Goal: Information Seeking & Learning: Learn about a topic

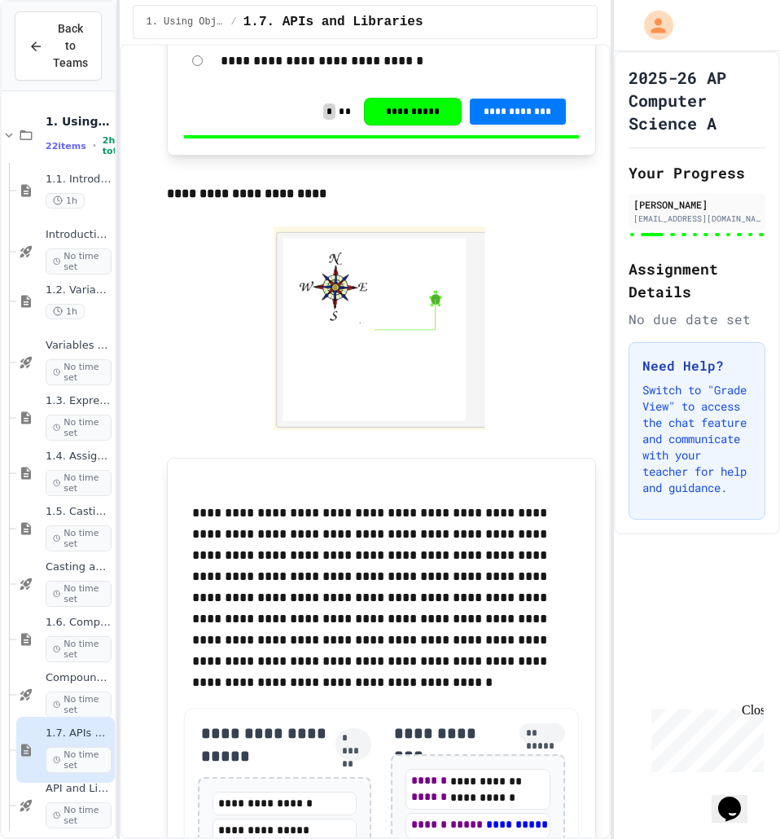
scroll to position [6515, 0]
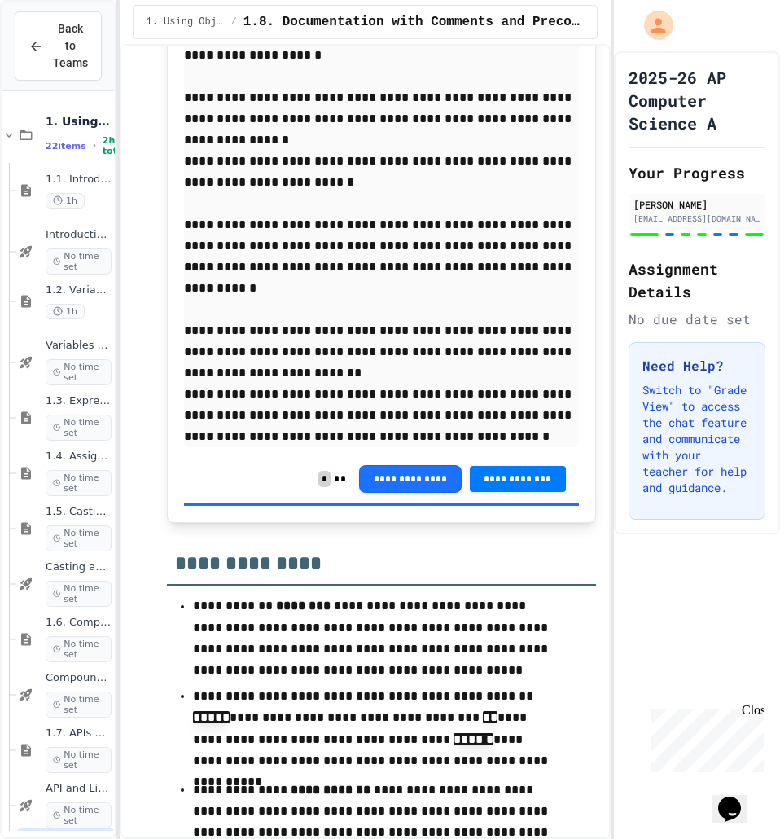
scroll to position [9146, 0]
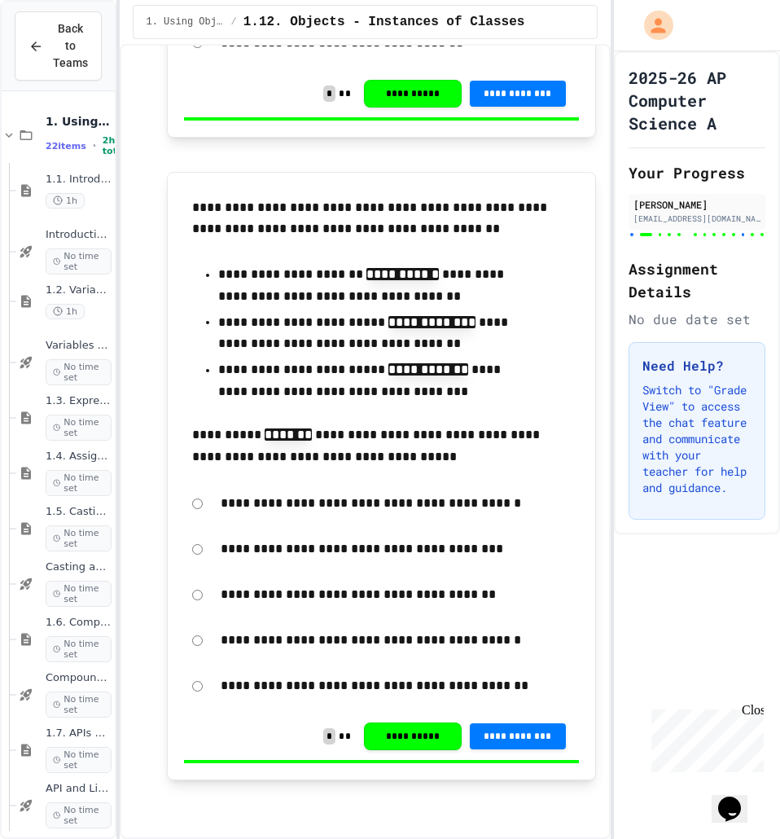
scroll to position [15571, 0]
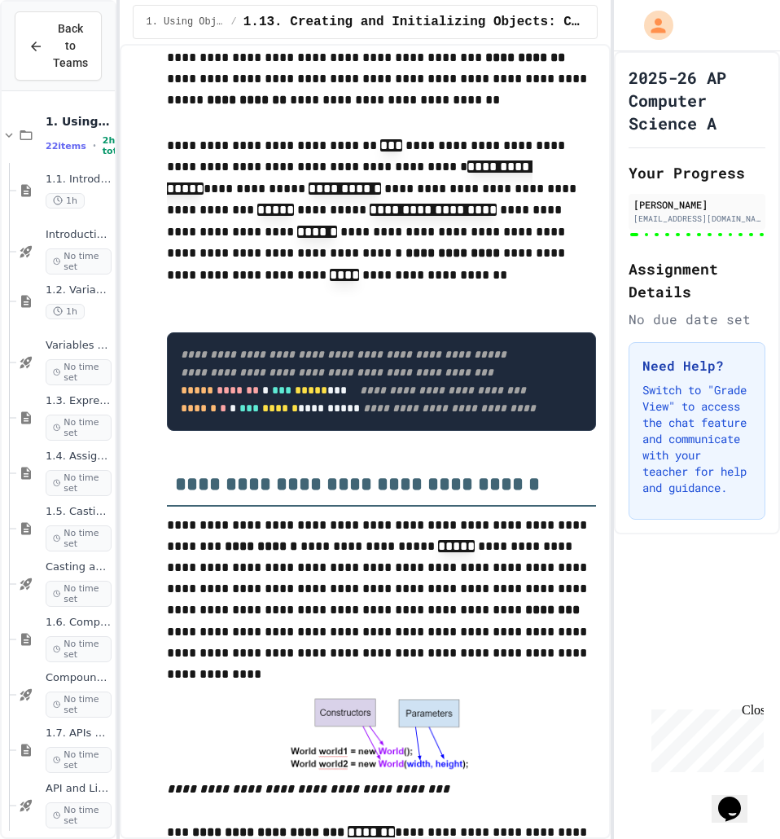
scroll to position [244, 0]
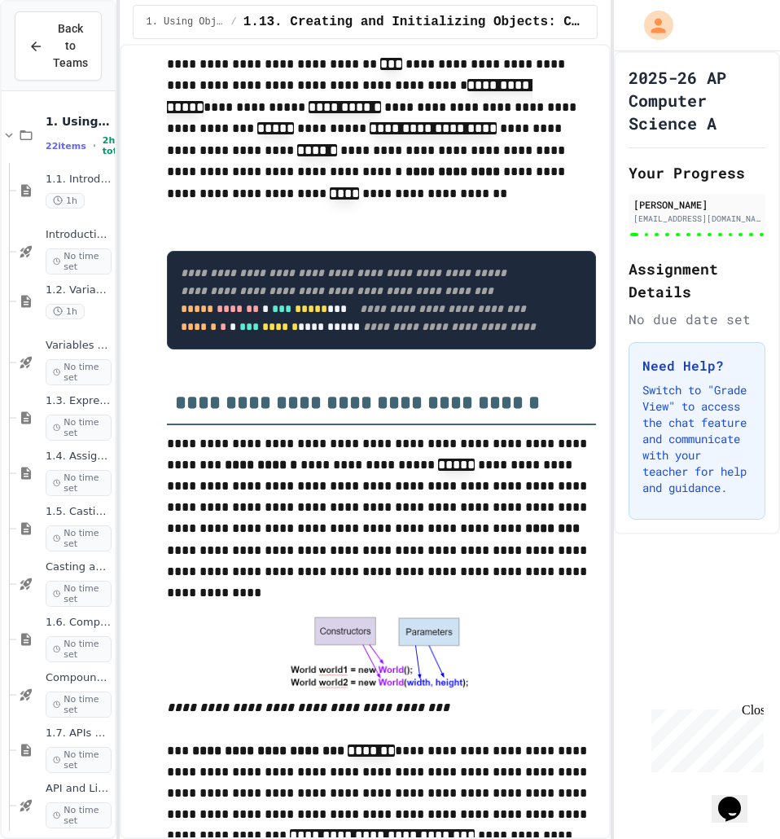
click at [265, 491] on p "**********" at bounding box center [381, 508] width 429 height 151
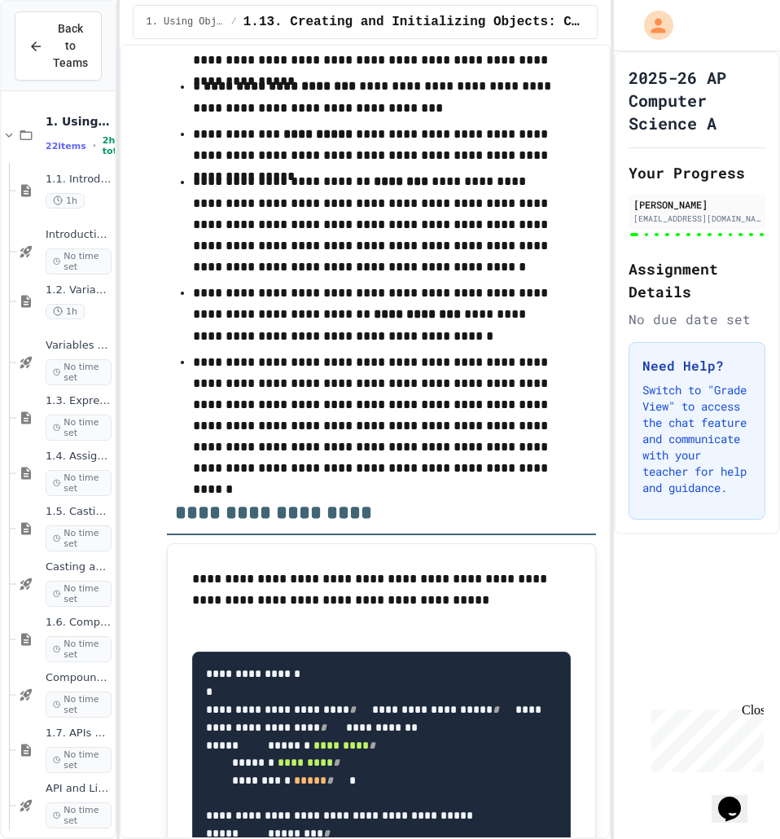
scroll to position [11507, 0]
